Goal: Obtain resource: Download file/media

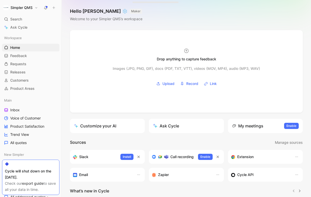
click at [35, 183] on link "export guide" at bounding box center [33, 183] width 22 height 4
click at [26, 80] on span "Customers" at bounding box center [19, 80] width 18 height 5
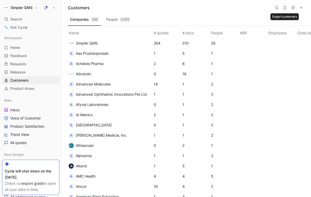
click at [286, 8] on icon at bounding box center [284, 8] width 3 height 4
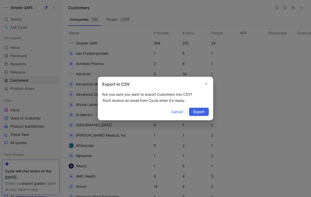
click at [201, 110] on span "Export" at bounding box center [198, 112] width 11 height 6
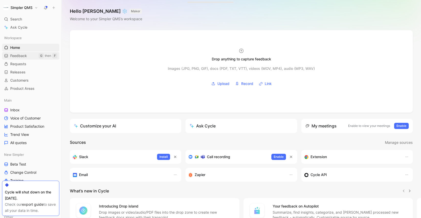
click at [24, 57] on span "Feedback" at bounding box center [18, 55] width 17 height 5
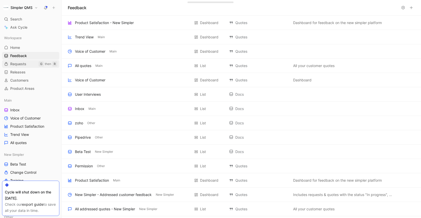
click at [20, 65] on span "Requests" at bounding box center [18, 63] width 16 height 5
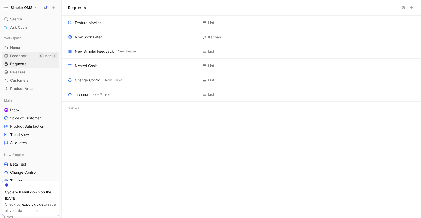
click at [19, 57] on span "Feedback" at bounding box center [18, 55] width 17 height 5
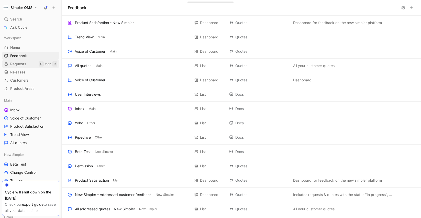
click at [20, 63] on span "Requests" at bounding box center [18, 63] width 16 height 5
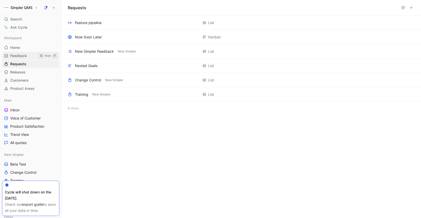
click at [19, 55] on span "Feedback" at bounding box center [18, 55] width 17 height 5
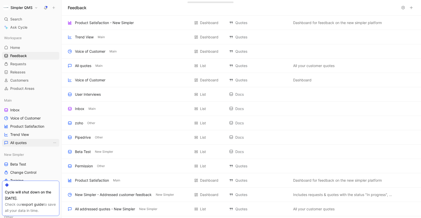
click at [19, 143] on span "All quotes" at bounding box center [18, 142] width 16 height 5
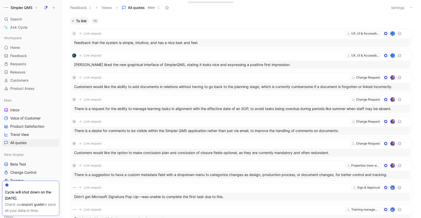
click at [411, 6] on icon at bounding box center [412, 8] width 4 height 4
click at [385, 25] on span "Export in CSV" at bounding box center [386, 26] width 23 height 4
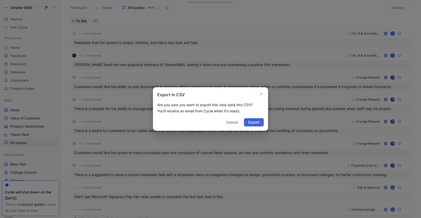
click at [257, 122] on span "Export" at bounding box center [254, 122] width 11 height 6
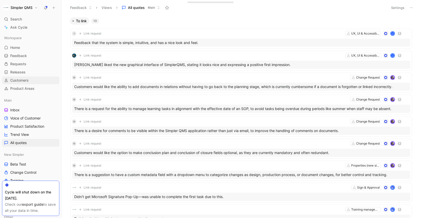
click at [23, 81] on span "Customers" at bounding box center [19, 80] width 18 height 5
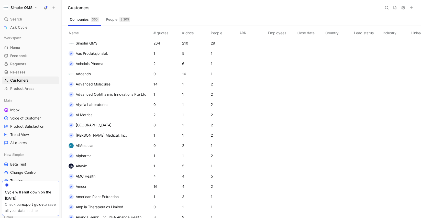
click at [90, 43] on span "Simpler QMS" at bounding box center [87, 43] width 22 height 4
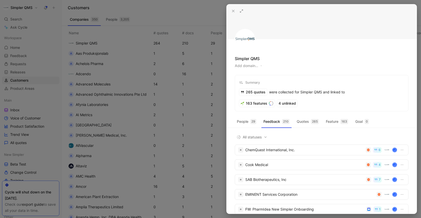
click at [234, 9] on icon at bounding box center [233, 11] width 4 height 4
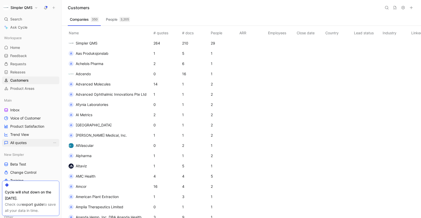
click at [22, 143] on span "All quotes" at bounding box center [18, 142] width 16 height 5
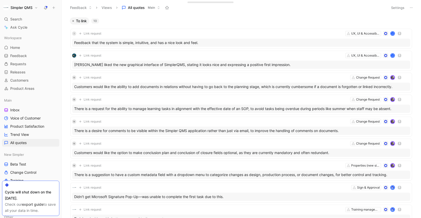
click at [399, 7] on button "Settings" at bounding box center [398, 7] width 18 height 7
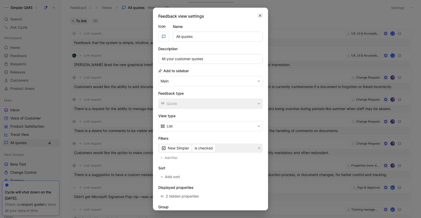
click at [262, 14] on icon "button" at bounding box center [260, 16] width 3 height 4
